Goal: Task Accomplishment & Management: Complete application form

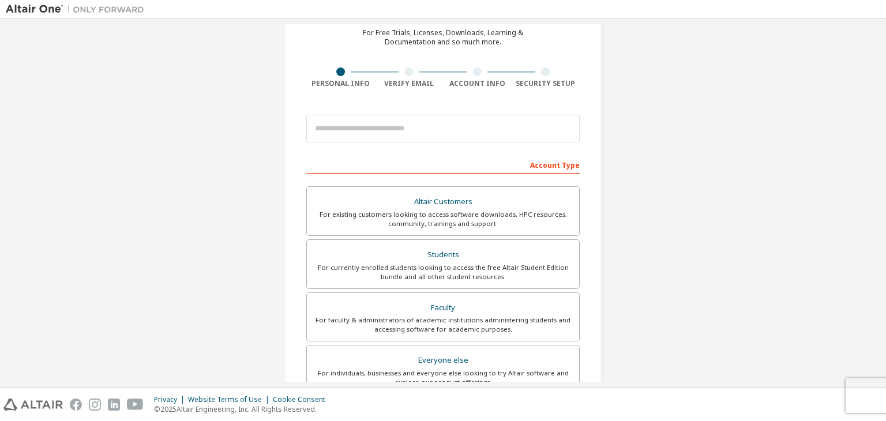
scroll to position [53, 0]
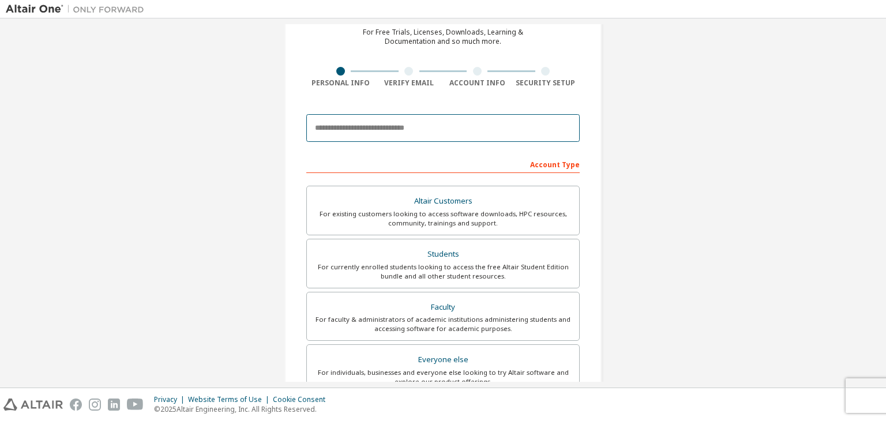
click at [421, 124] on input "email" at bounding box center [442, 128] width 273 height 28
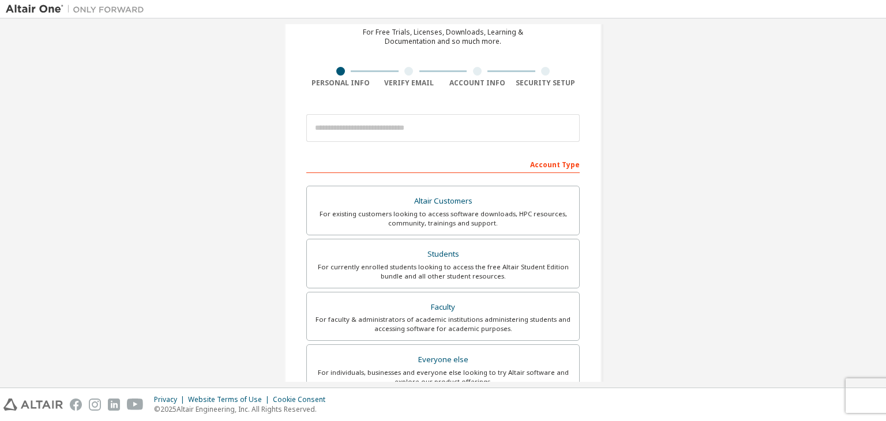
click at [245, 171] on div "Create an Altair One Account For Free Trials, Licenses, Downloads, Learning & D…" at bounding box center [443, 276] width 875 height 611
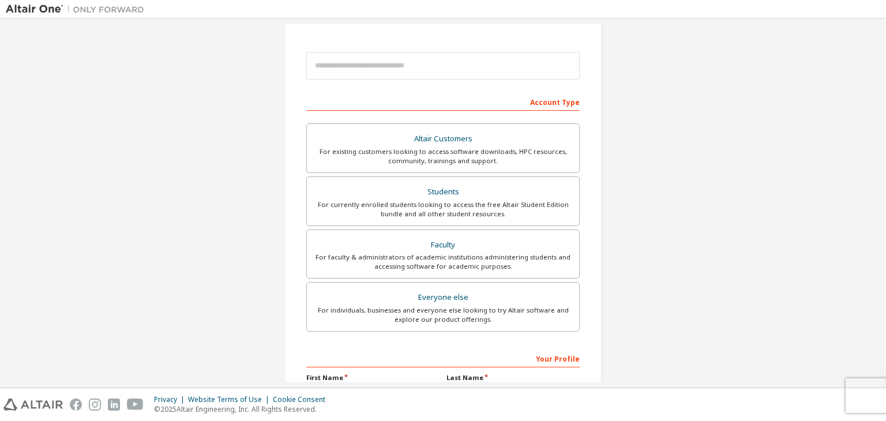
scroll to position [120, 0]
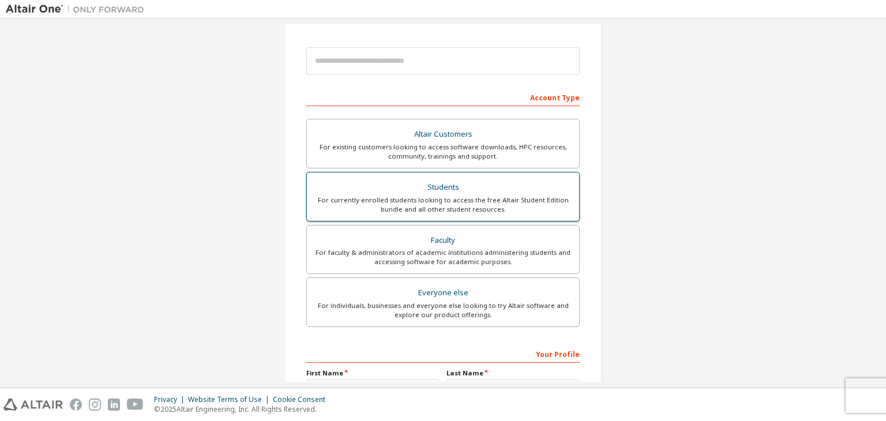
click at [455, 198] on div "For currently enrolled students looking to access the free Altair Student Editi…" at bounding box center [443, 205] width 258 height 18
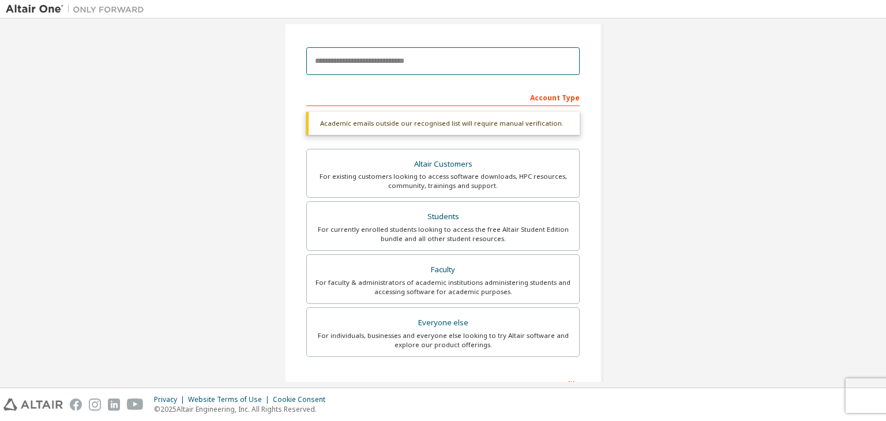
click at [384, 68] on input "email" at bounding box center [442, 61] width 273 height 28
click at [352, 62] on input "email" at bounding box center [442, 61] width 273 height 28
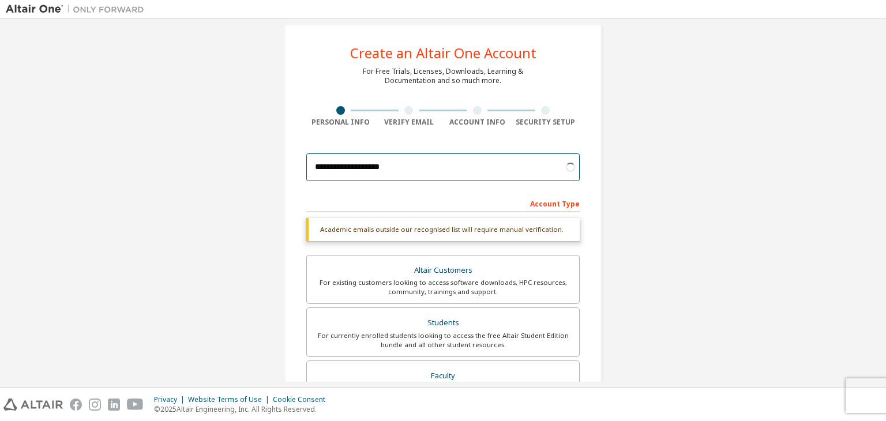
scroll to position [58, 0]
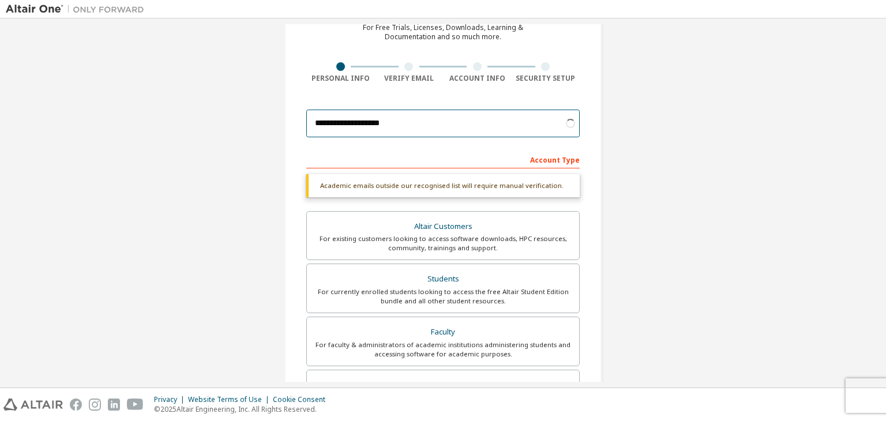
type input "**********"
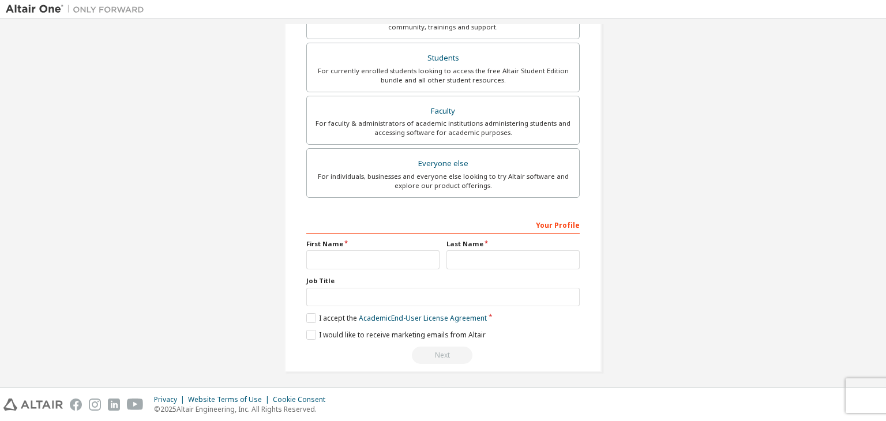
scroll to position [251, 0]
click at [359, 257] on input "text" at bounding box center [372, 258] width 133 height 19
type input "*******"
click at [475, 253] on input "text" at bounding box center [513, 258] width 133 height 19
type input "**********"
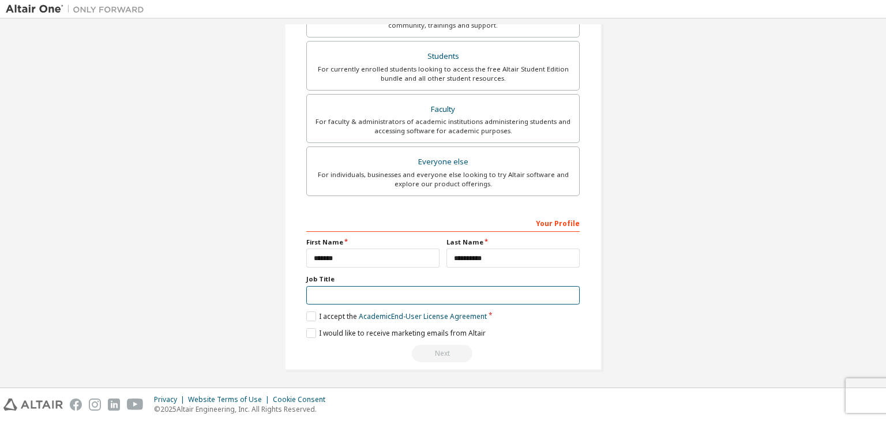
click at [370, 295] on input "text" at bounding box center [442, 295] width 273 height 19
type input "*******"
click at [308, 314] on label "I accept the Academic End-User License Agreement" at bounding box center [396, 317] width 181 height 10
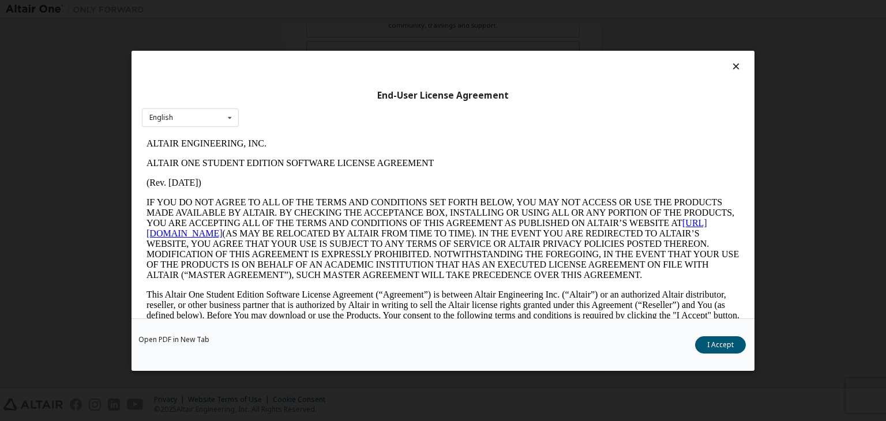
scroll to position [0, 0]
click at [713, 344] on button "I Accept" at bounding box center [720, 344] width 51 height 17
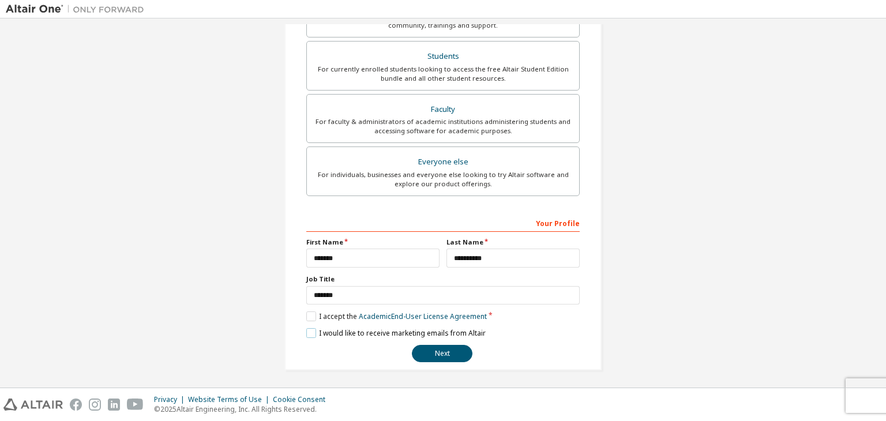
click at [307, 331] on label "I would like to receive marketing emails from Altair" at bounding box center [395, 333] width 179 height 10
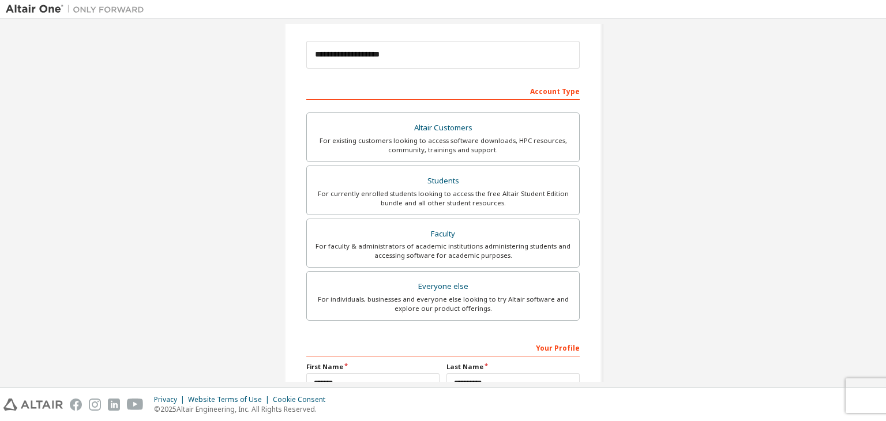
scroll to position [124, 0]
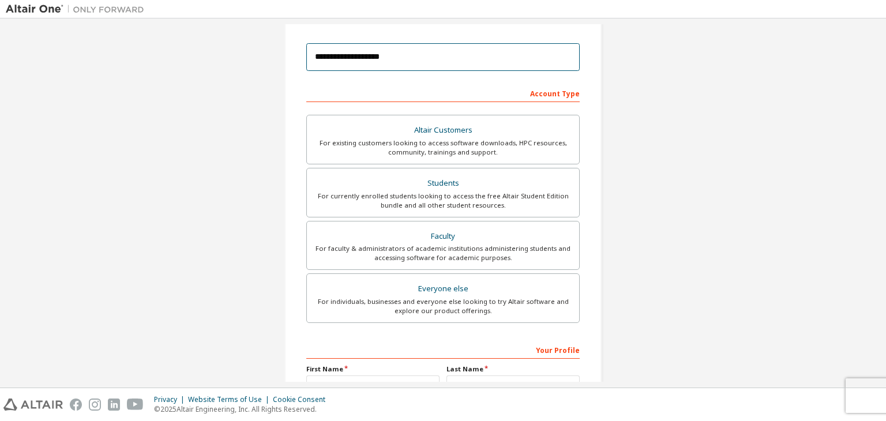
drag, startPoint x: 392, startPoint y: 51, endPoint x: 323, endPoint y: 47, distance: 69.9
click at [323, 47] on input "**********" at bounding box center [442, 57] width 273 height 28
type input "*"
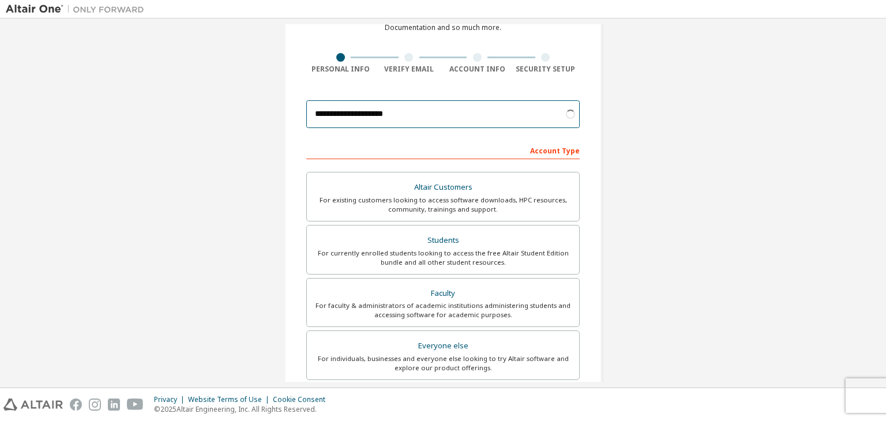
scroll to position [66, 0]
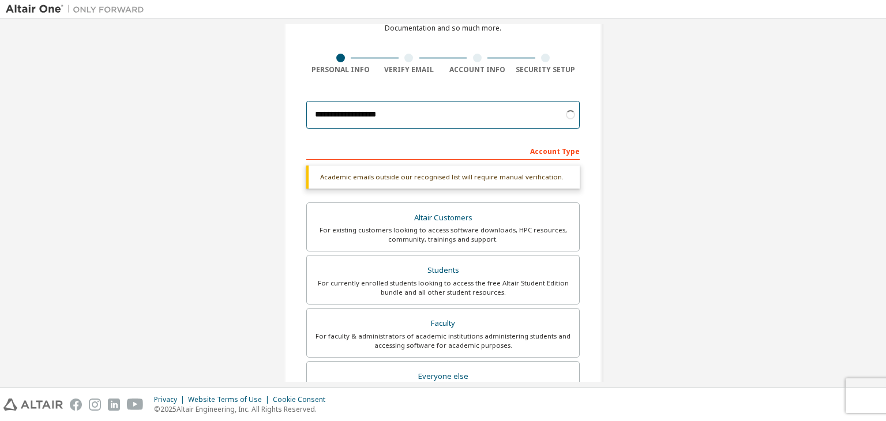
type input "**********"
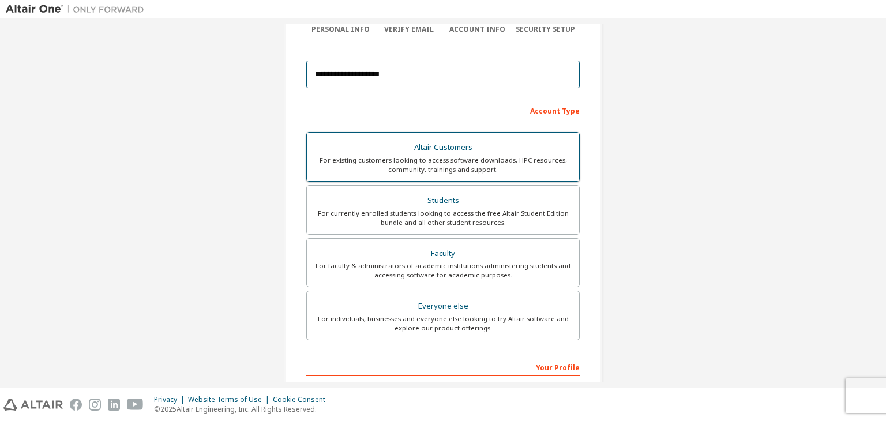
scroll to position [251, 0]
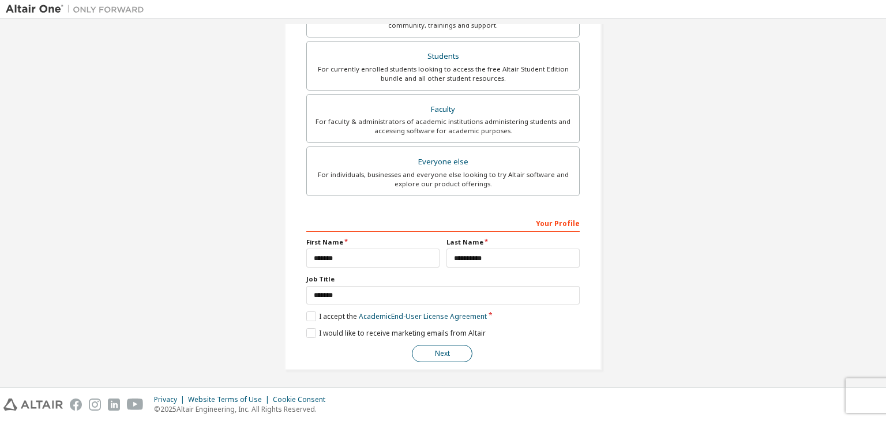
click at [448, 353] on button "Next" at bounding box center [442, 353] width 61 height 17
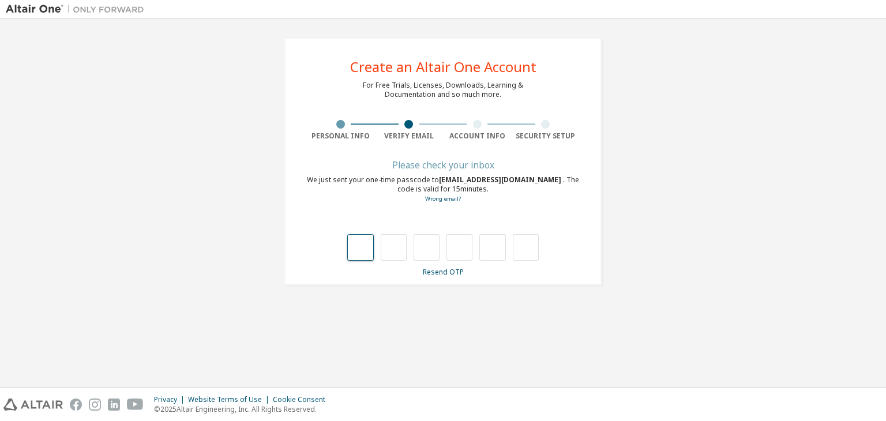
type input "*"
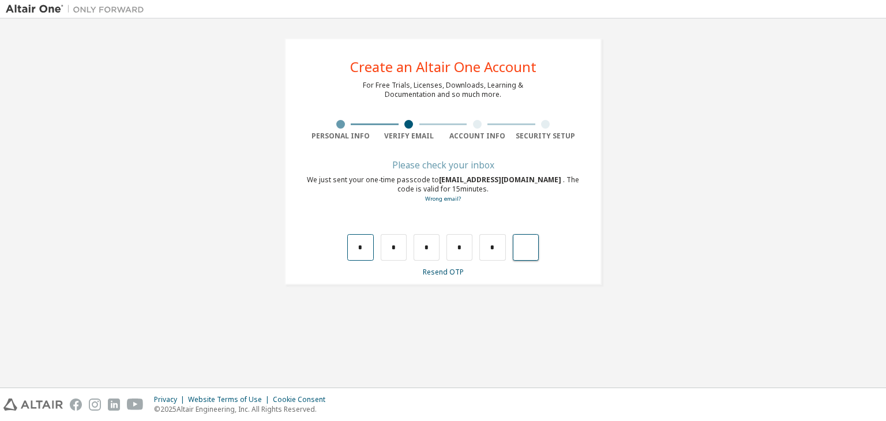
type input "*"
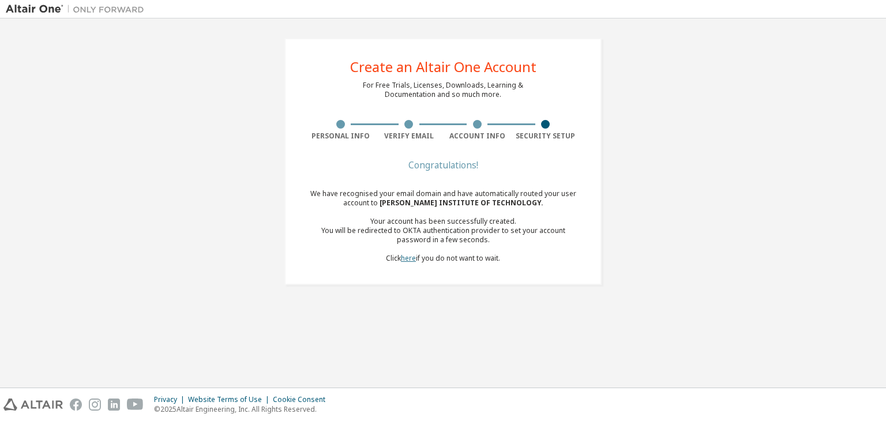
click at [408, 259] on link "here" at bounding box center [408, 258] width 15 height 10
